Goal: Task Accomplishment & Management: Use online tool/utility

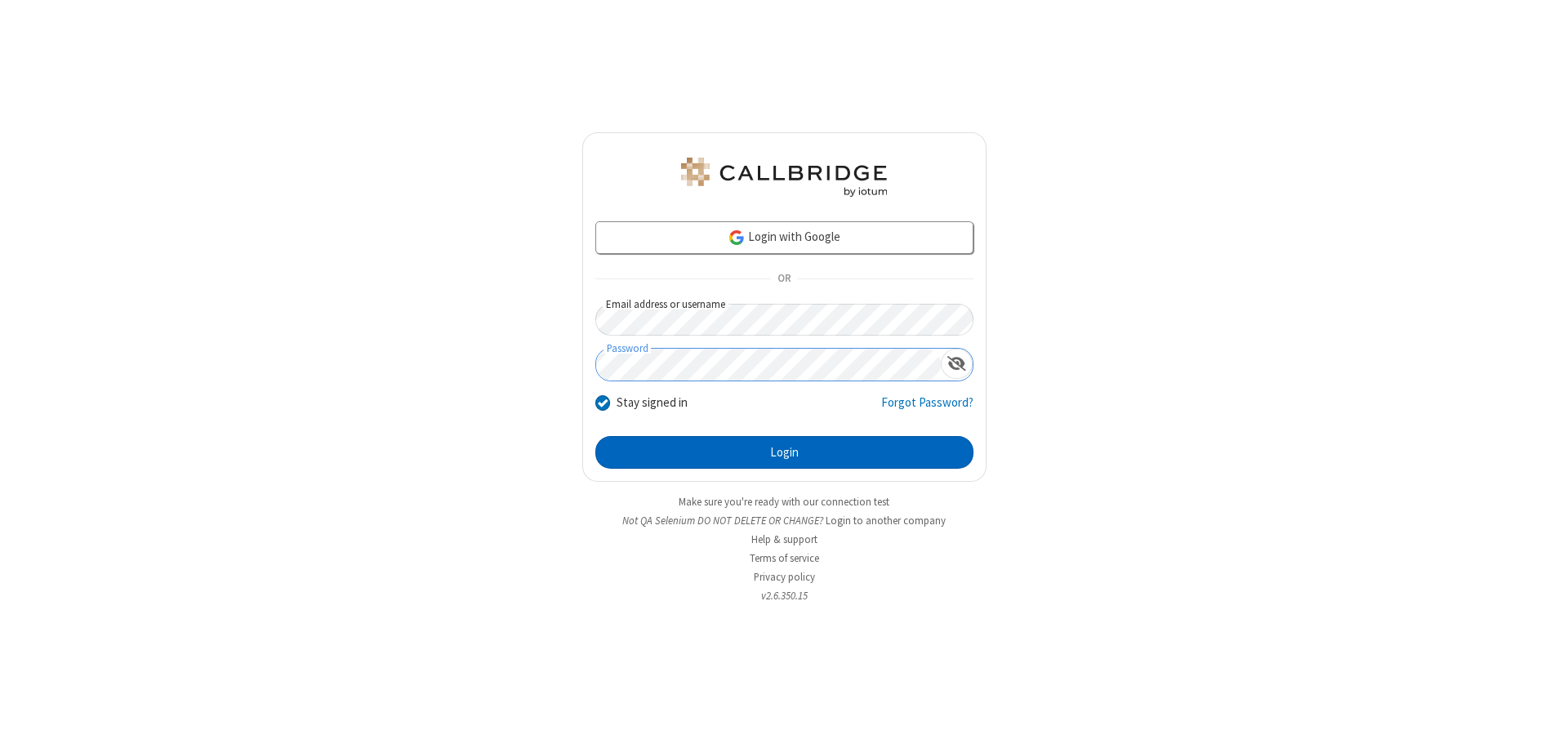
click at [784, 453] on button "Login" at bounding box center [784, 453] width 378 height 33
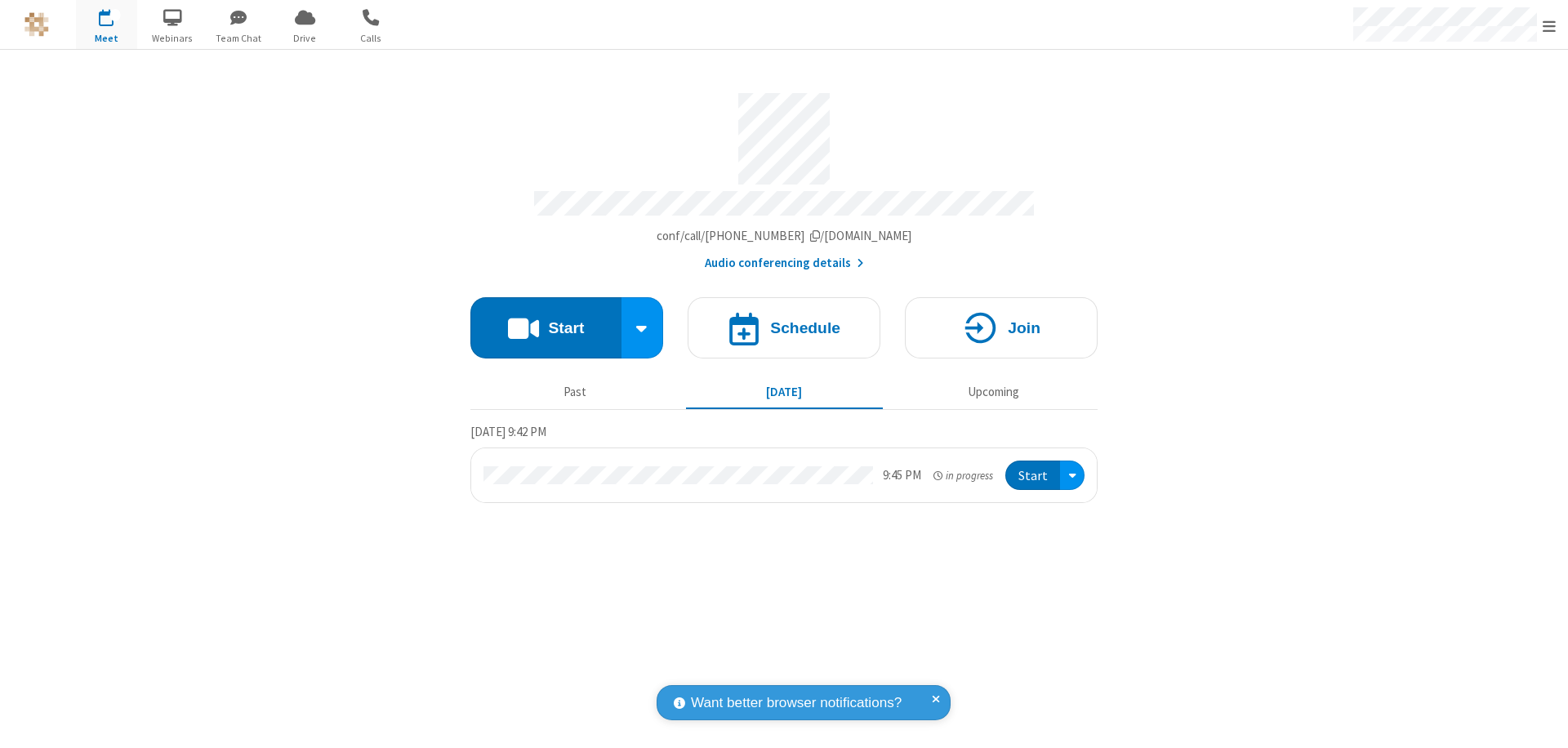
click at [545, 320] on button "Start" at bounding box center [545, 327] width 151 height 61
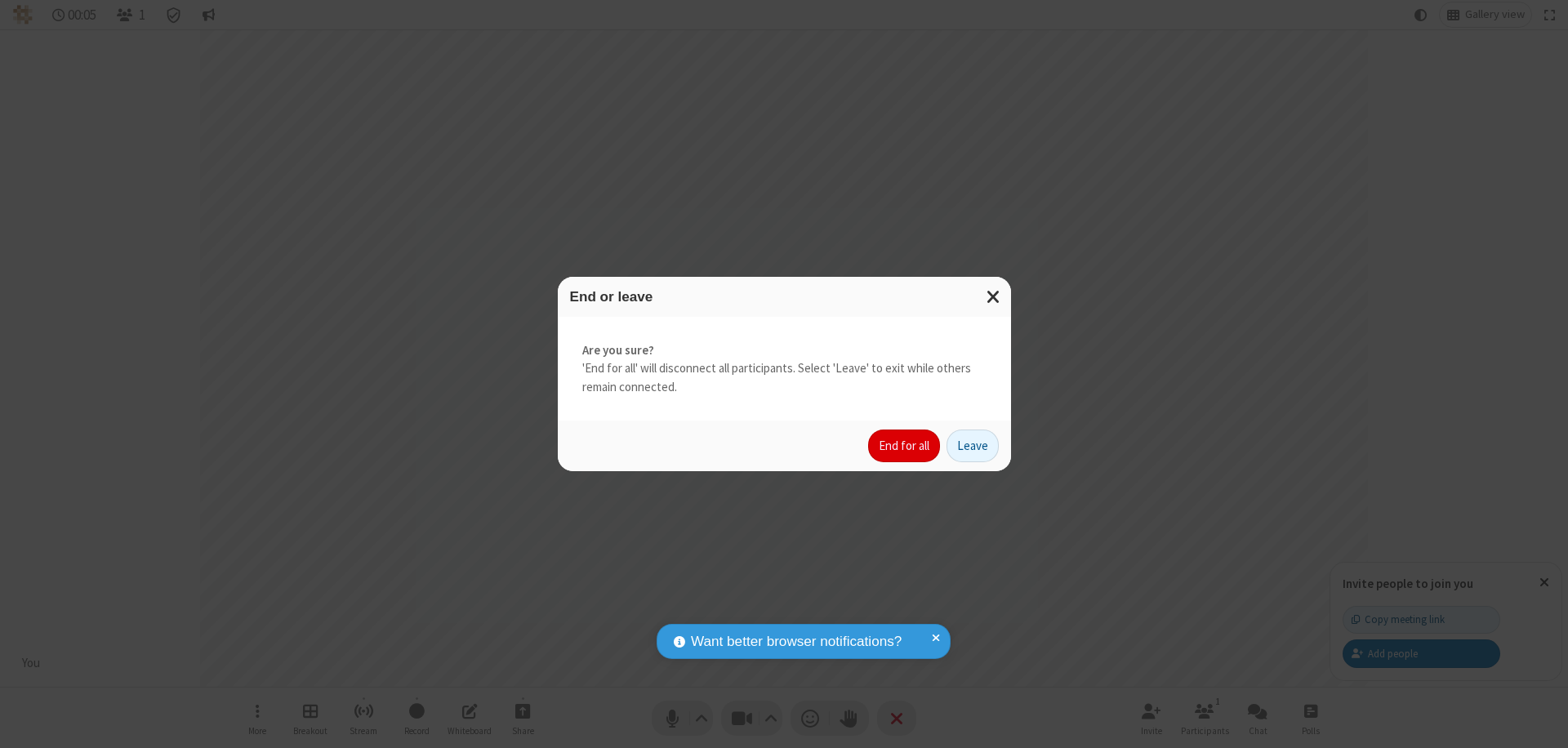
click at [905, 446] on button "End for all" at bounding box center [903, 446] width 71 height 33
